Goal: Information Seeking & Learning: Learn about a topic

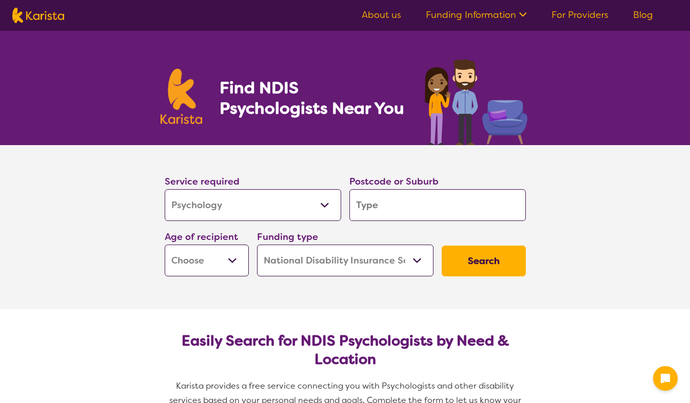
select select "Psychology"
select select "NDIS"
select select "Psychology"
select select "NDIS"
click at [399, 200] on input "search" at bounding box center [437, 205] width 177 height 32
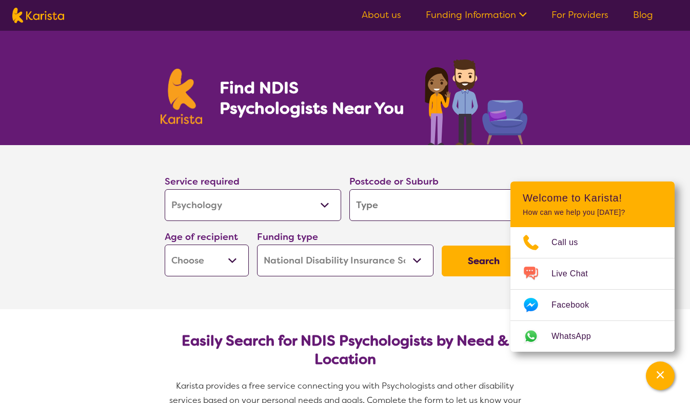
type input "5"
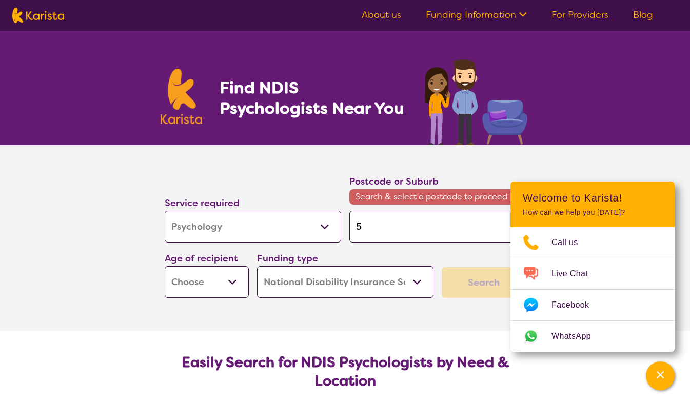
click at [396, 237] on input "5" at bounding box center [437, 227] width 177 height 32
type input "51"
type input "512"
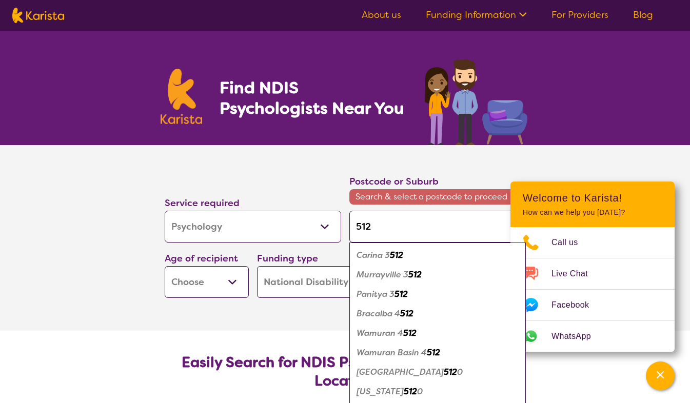
type input "5125"
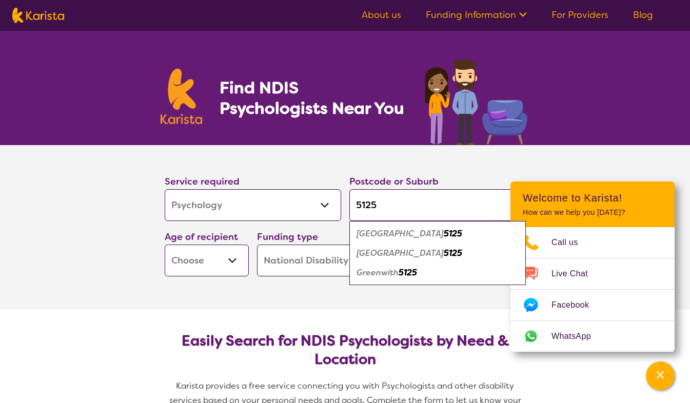
type input "5125"
click at [398, 237] on em "[GEOGRAPHIC_DATA]" at bounding box center [400, 233] width 87 height 11
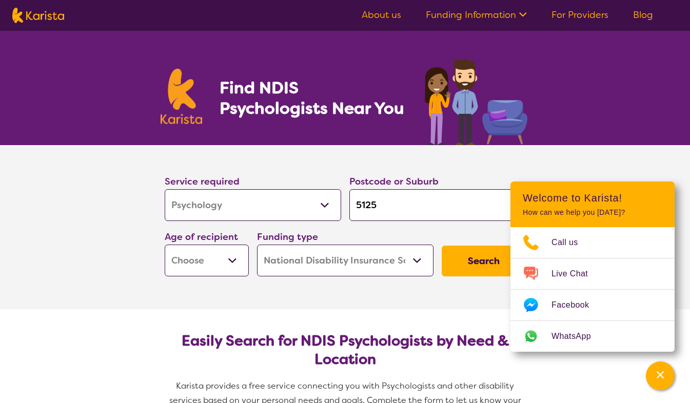
click at [492, 261] on button "Search" at bounding box center [484, 261] width 84 height 31
click at [238, 261] on select "Early Childhood - 0 to 9 Child - 10 to 11 Adolescent - 12 to 17 Adult - 18 to 6…" at bounding box center [207, 261] width 84 height 32
click at [229, 268] on select "Early Childhood - 0 to 9 Child - 10 to 11 Adolescent - 12 to 17 Adult - 18 to 6…" at bounding box center [207, 261] width 84 height 32
select select "AD"
click at [165, 245] on select "Early Childhood - 0 to 9 Child - 10 to 11 Adolescent - 12 to 17 Adult - 18 to 6…" at bounding box center [207, 261] width 84 height 32
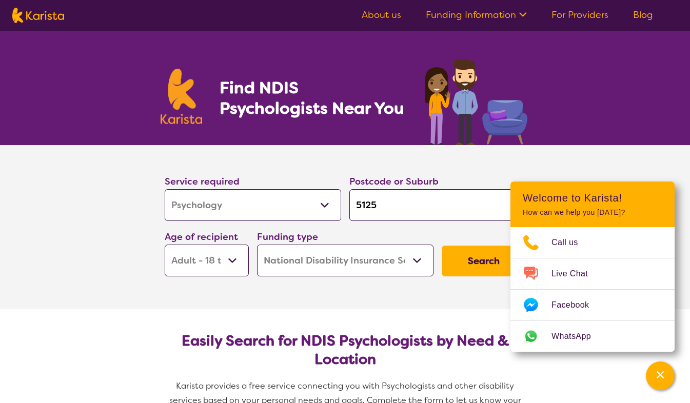
select select "AD"
click at [463, 264] on button "Search" at bounding box center [484, 261] width 84 height 31
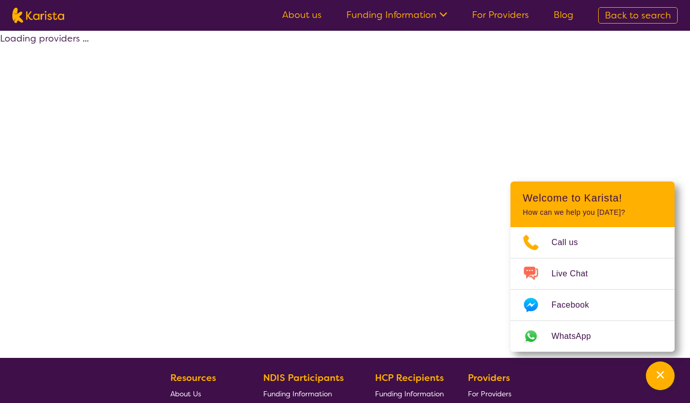
select select "by_score"
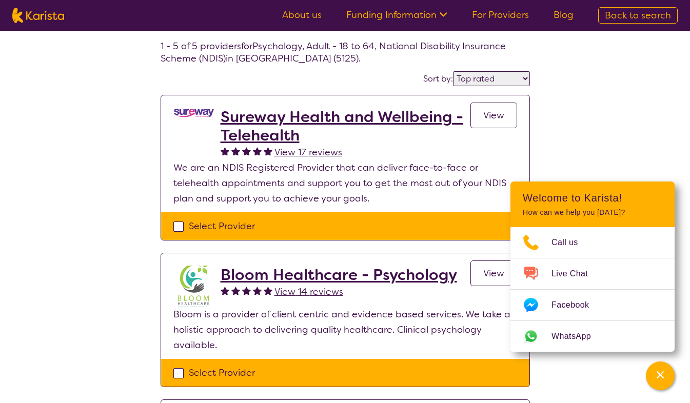
scroll to position [154, 0]
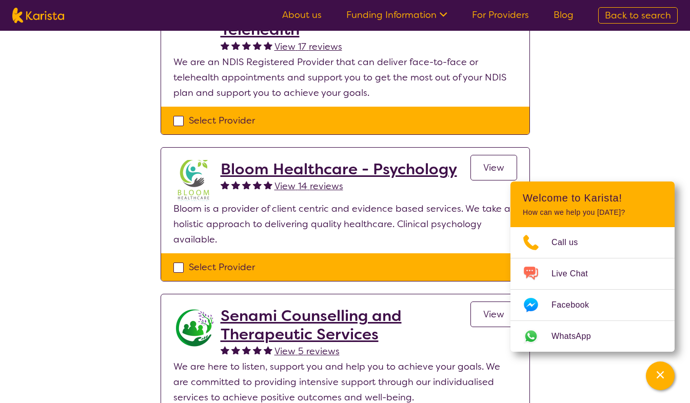
click at [334, 167] on h2 "Bloom Healthcare - Psychology" at bounding box center [339, 169] width 237 height 18
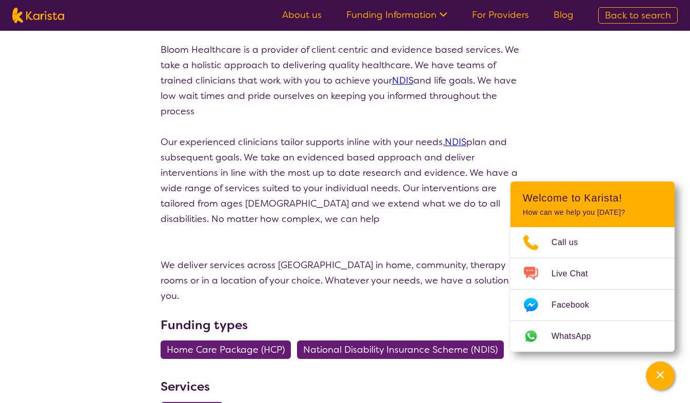
select select "by_score"
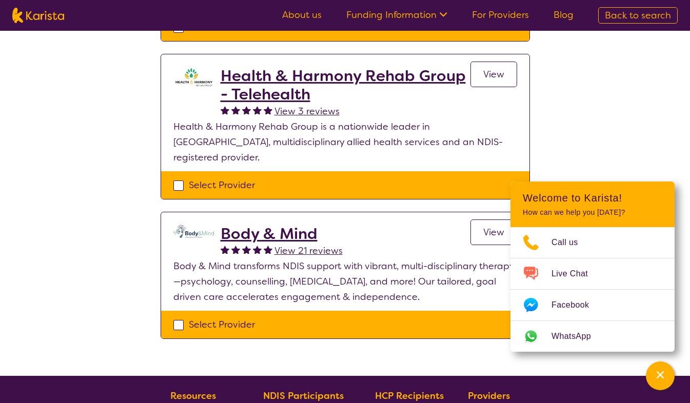
scroll to position [564, 0]
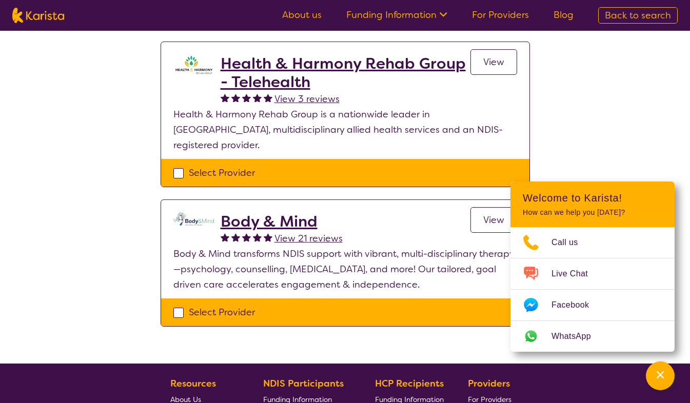
click at [303, 212] on h2 "Body & Mind" at bounding box center [282, 221] width 122 height 18
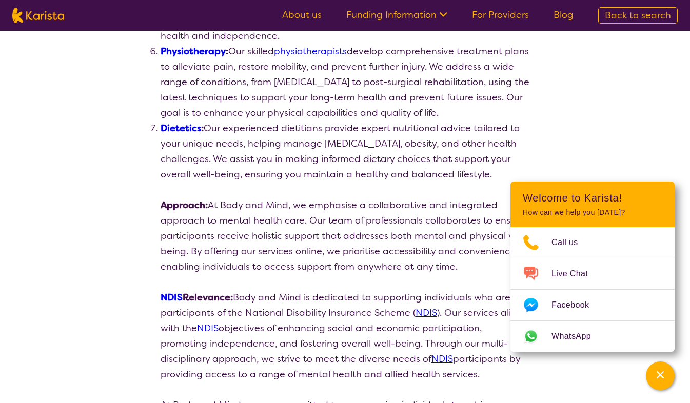
scroll to position [924, 0]
